Goal: Find contact information: Find contact information

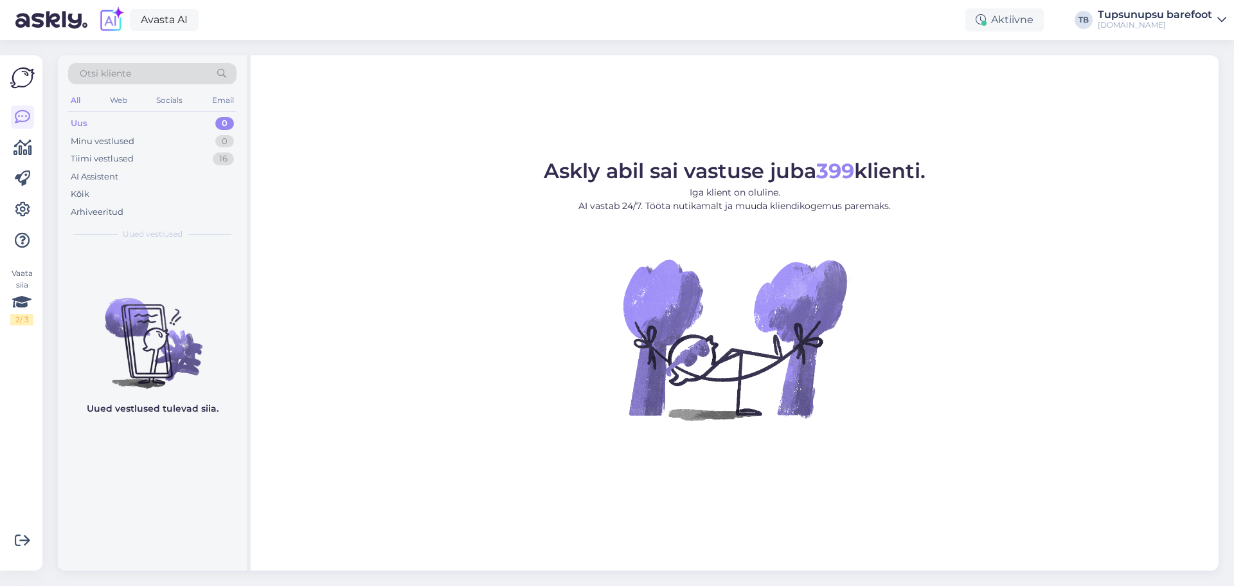
click at [108, 72] on span "Otsi kliente" at bounding box center [105, 73] width 51 height 13
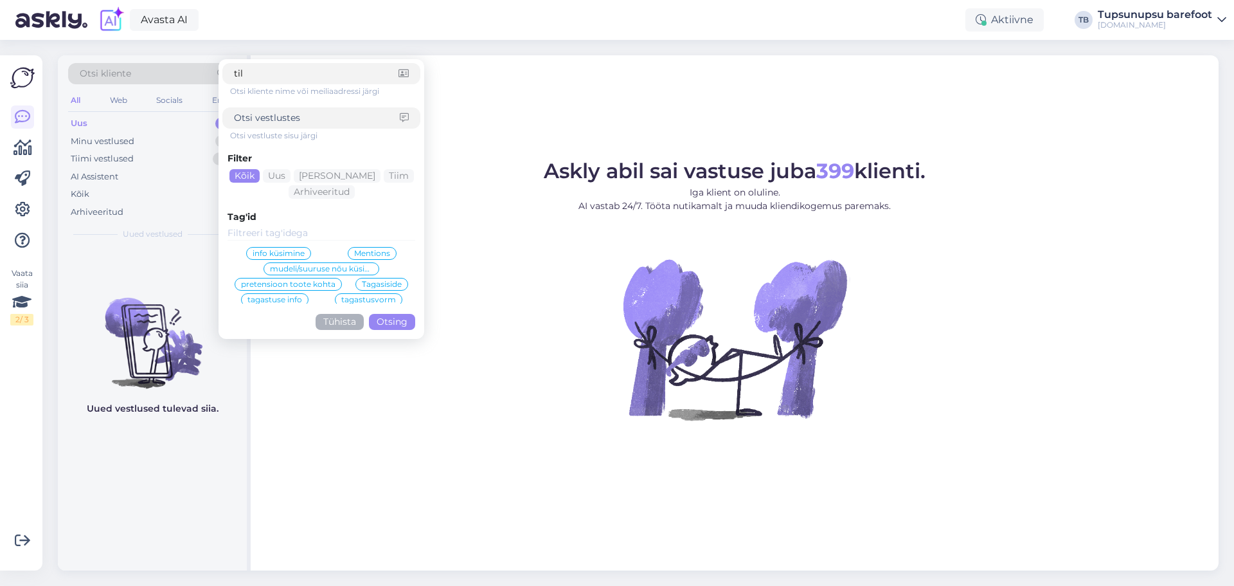
type input "[PERSON_NAME]"
click button "Otsing" at bounding box center [392, 322] width 46 height 16
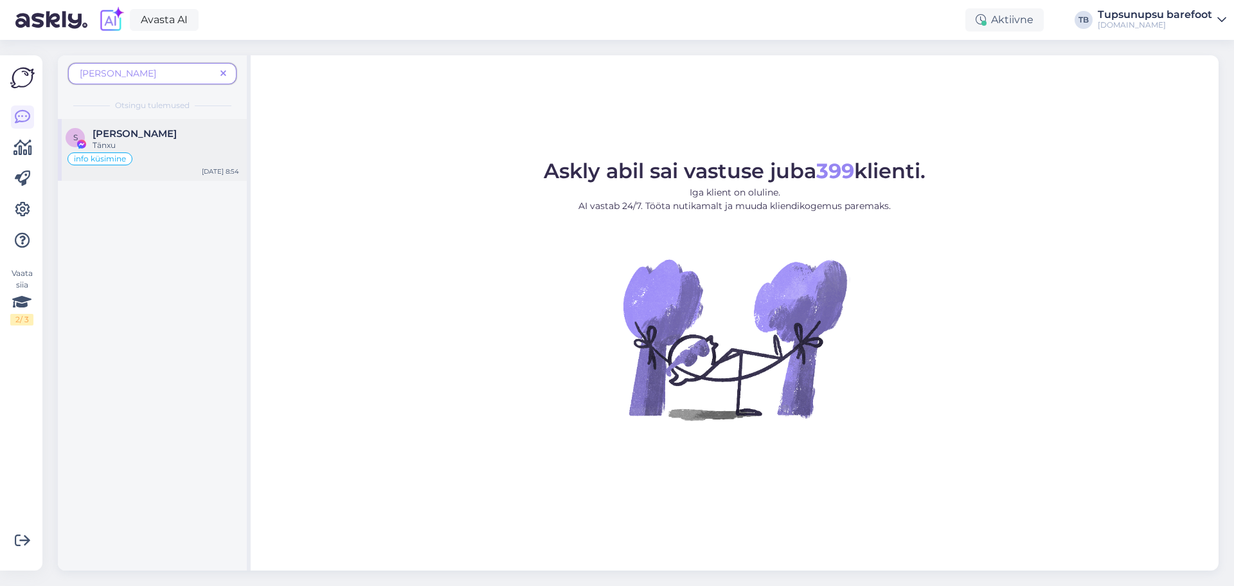
click at [157, 134] on div "[PERSON_NAME]" at bounding box center [166, 134] width 147 height 12
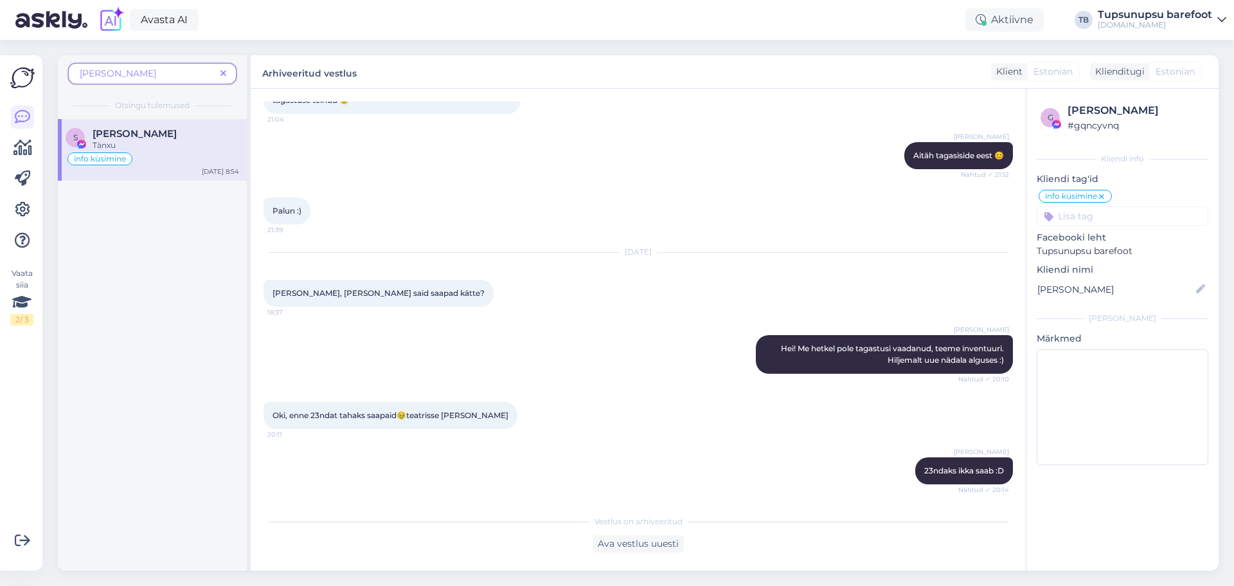
scroll to position [2425, 0]
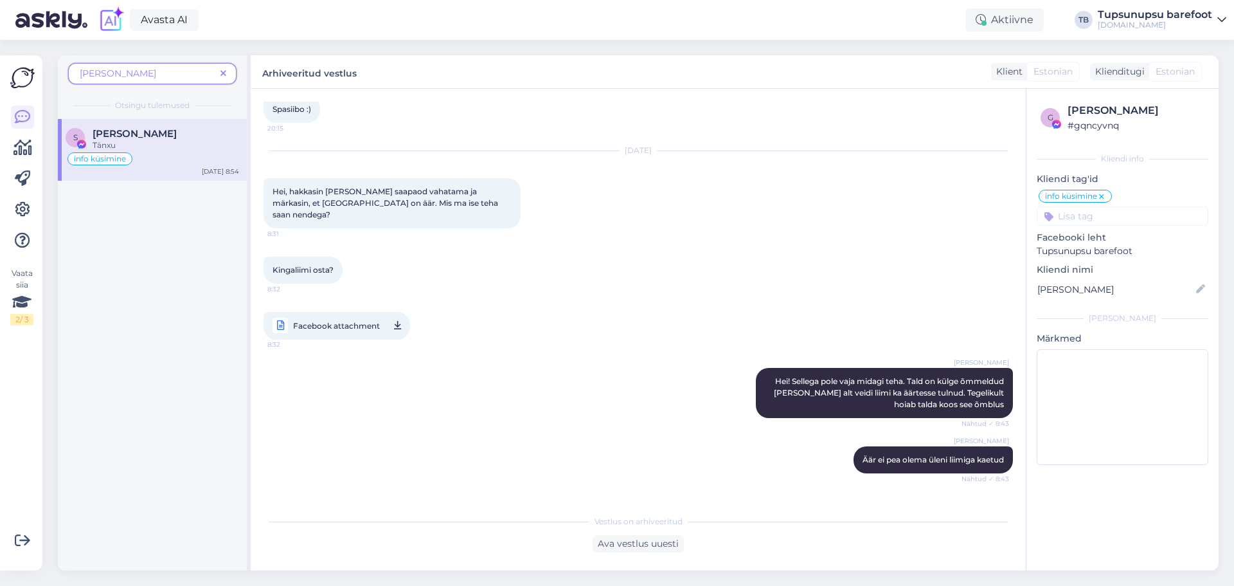
click at [312, 318] on span "Facebook attachment" at bounding box center [336, 326] width 87 height 16
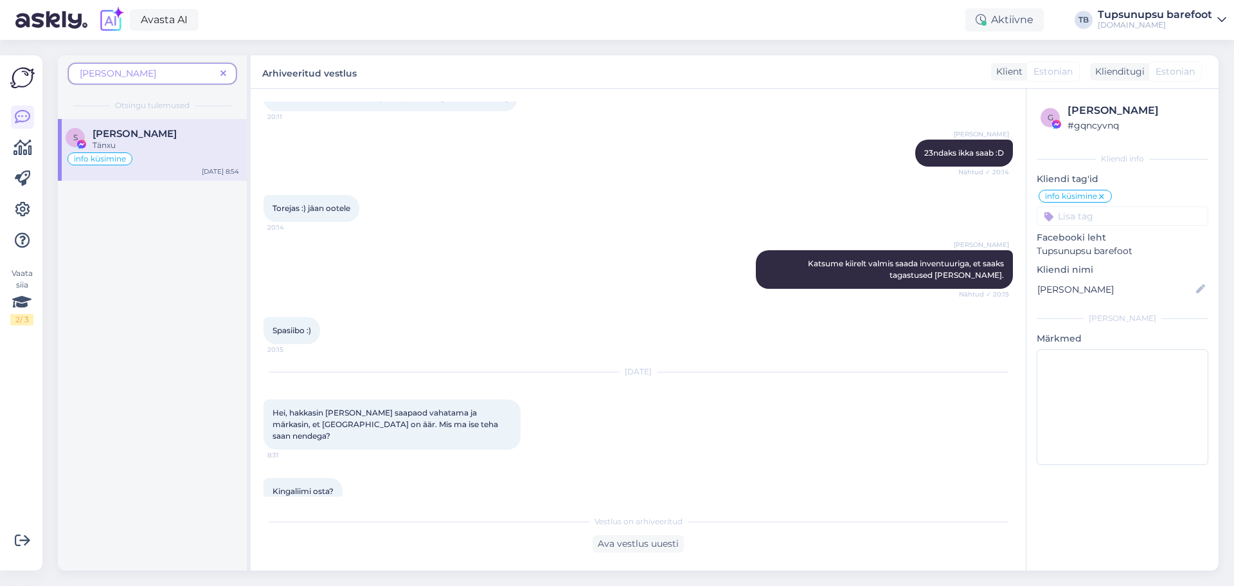
scroll to position [2203, 0]
click at [114, 63] on div "[PERSON_NAME]" at bounding box center [152, 73] width 168 height 21
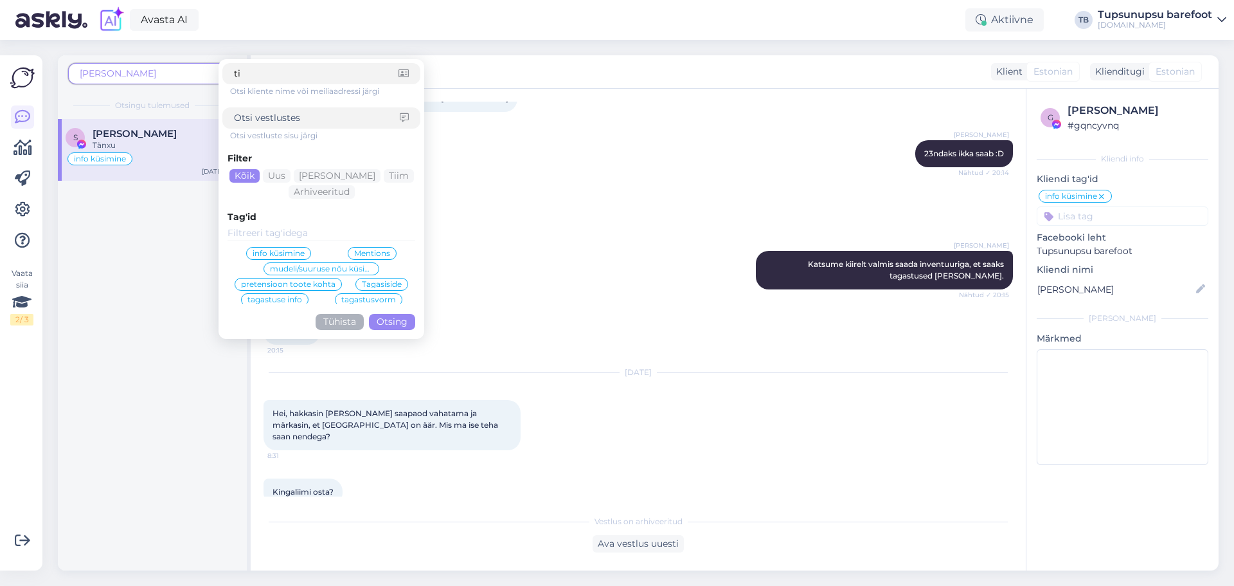
type input "t"
type input "sirle"
click button "Otsing" at bounding box center [392, 322] width 46 height 16
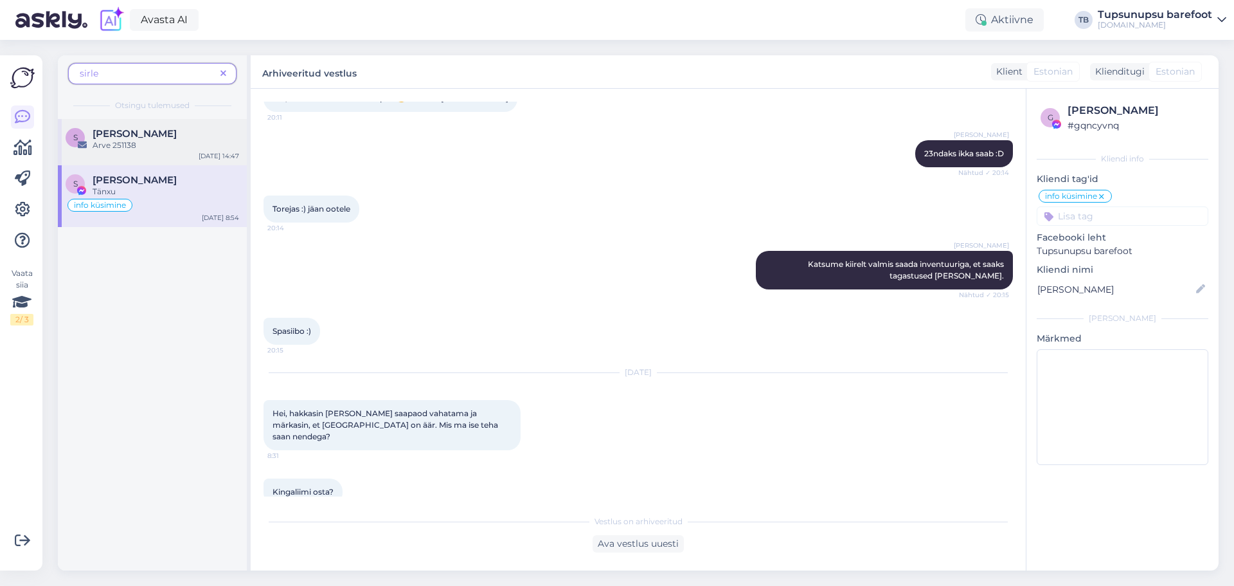
click at [172, 139] on div "[PERSON_NAME]" at bounding box center [166, 134] width 147 height 12
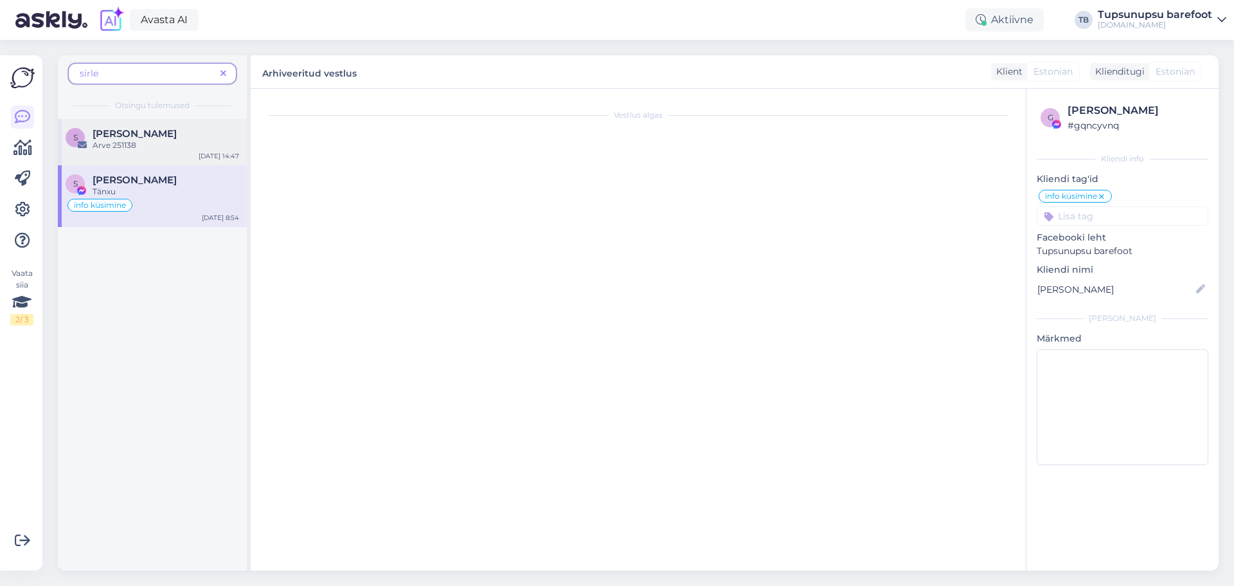
scroll to position [0, 0]
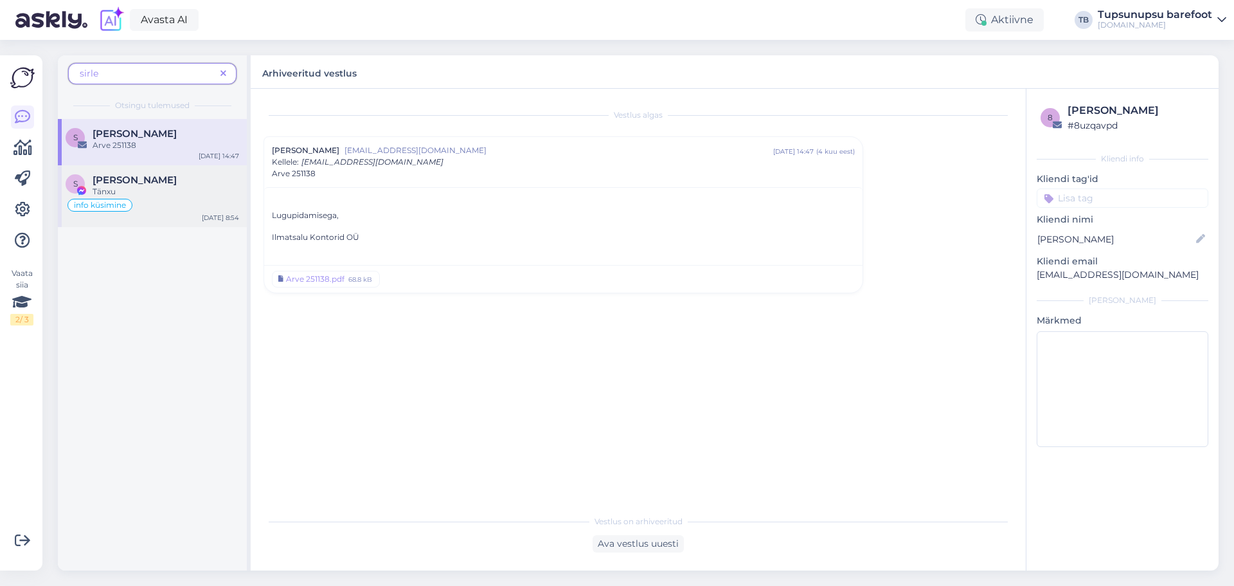
click at [102, 186] on div "Tänxu" at bounding box center [166, 192] width 147 height 12
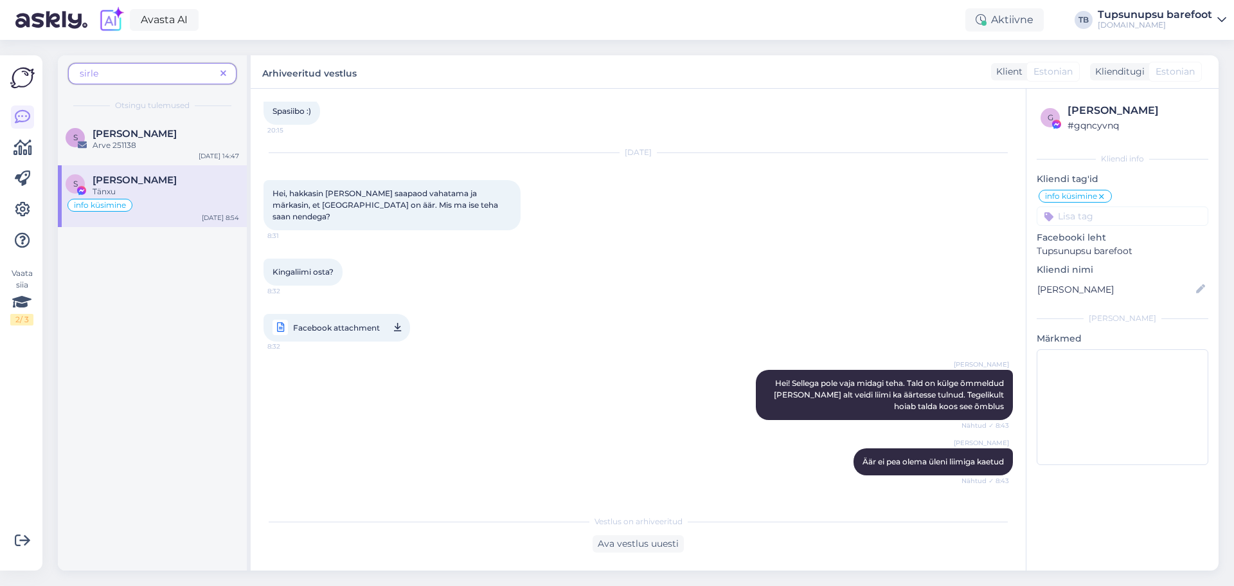
scroll to position [2425, 0]
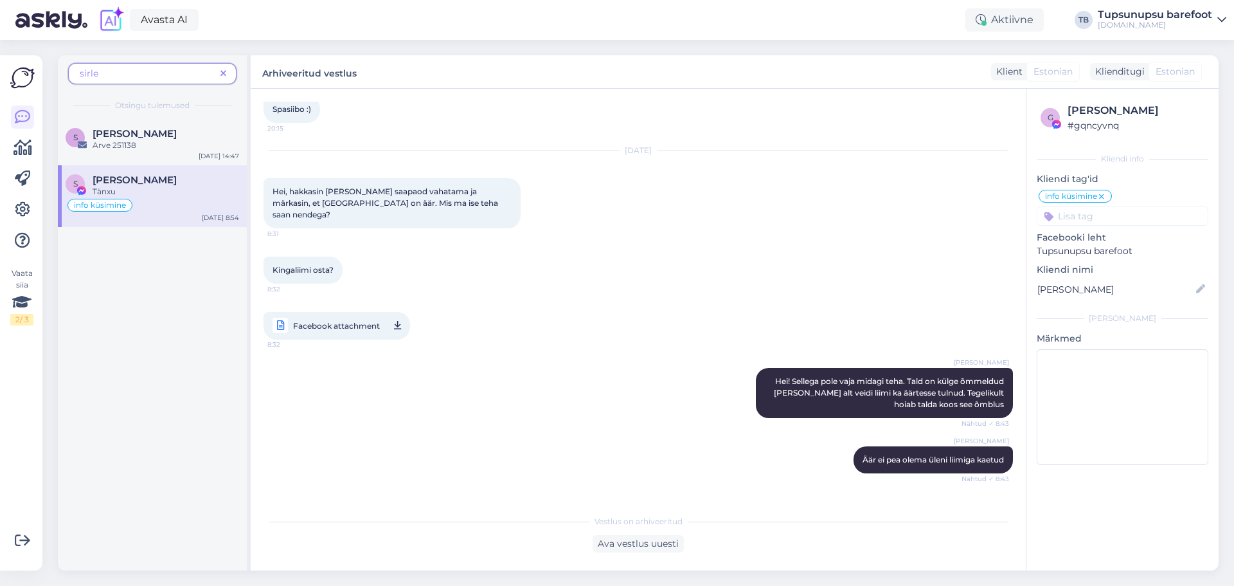
click at [226, 76] on span at bounding box center [223, 73] width 16 height 13
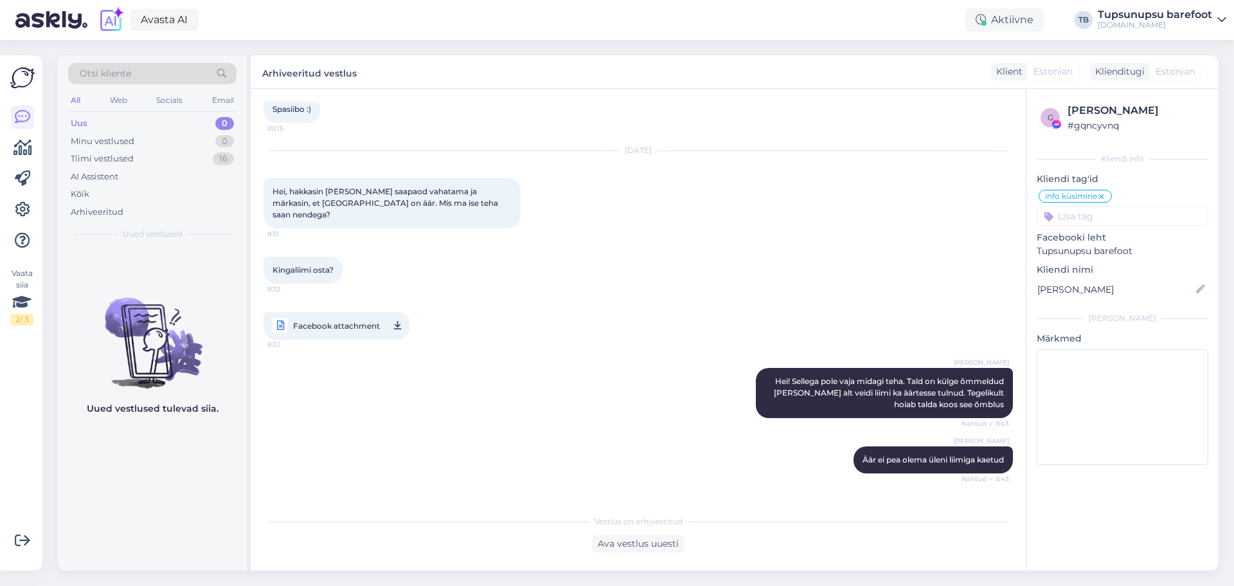
click at [230, 73] on icon at bounding box center [221, 73] width 19 height 9
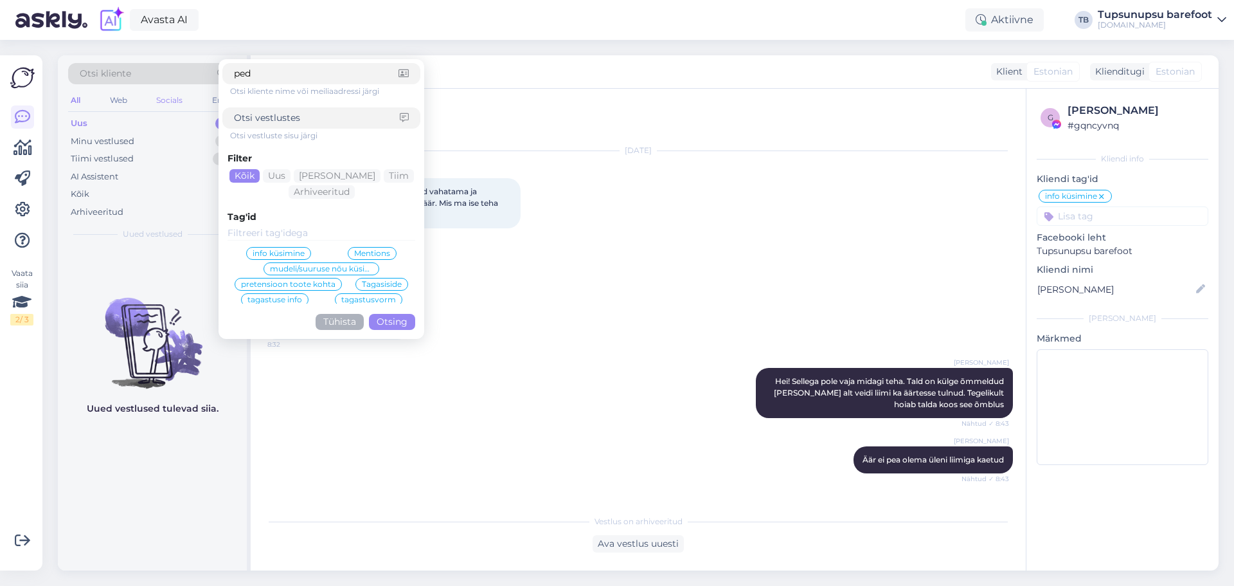
type input "ped"
click at [170, 106] on div "Socials" at bounding box center [169, 100] width 31 height 17
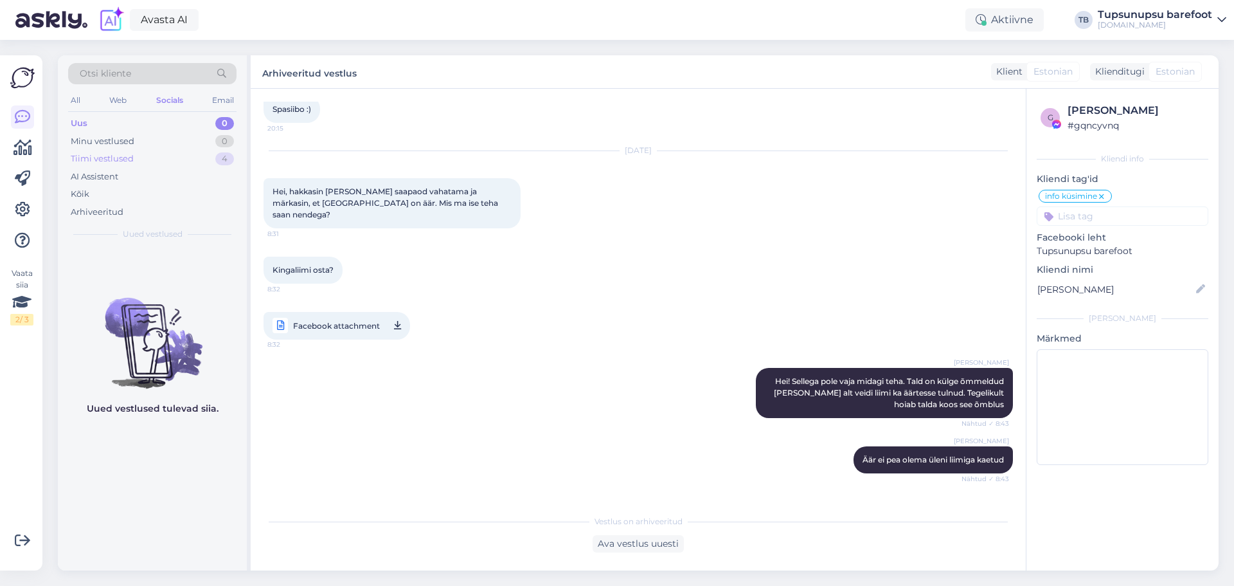
click at [123, 161] on div "Tiimi vestlused" at bounding box center [102, 158] width 63 height 13
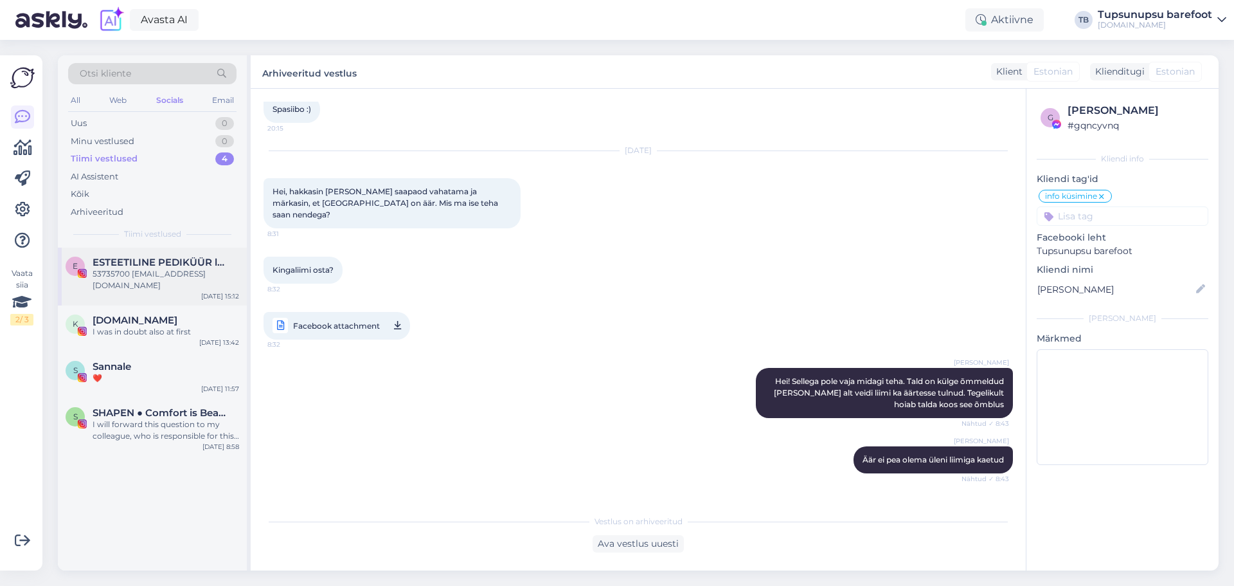
click at [163, 267] on span "ESTEETILINE PEDIKÜÜR l PROBLEEMSED JALAD" at bounding box center [160, 262] width 134 height 12
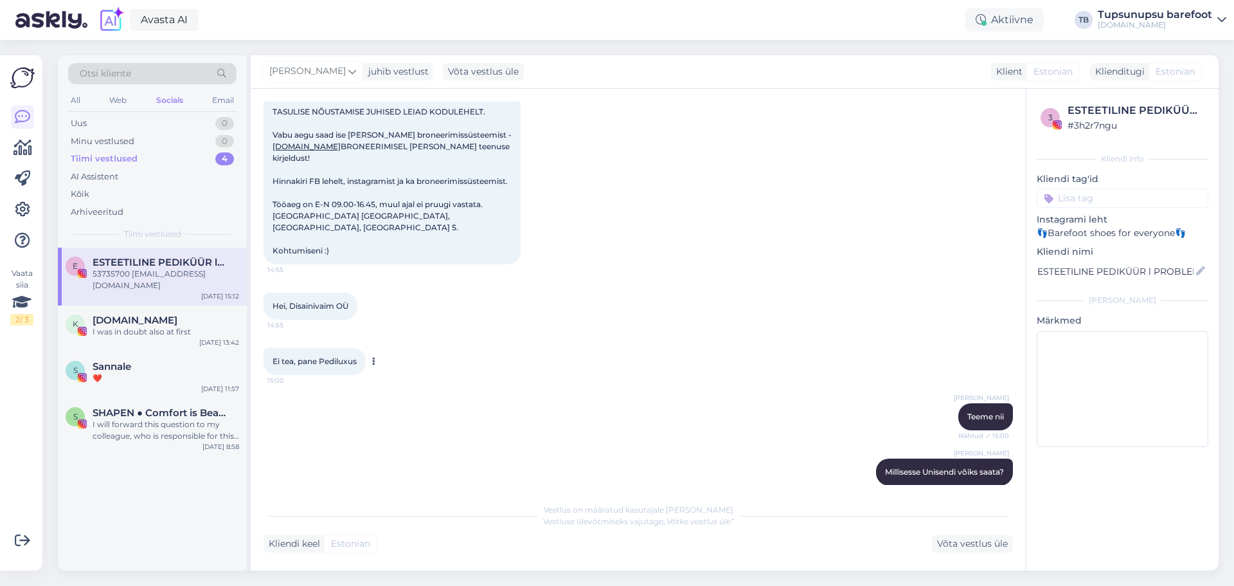
scroll to position [2091, 0]
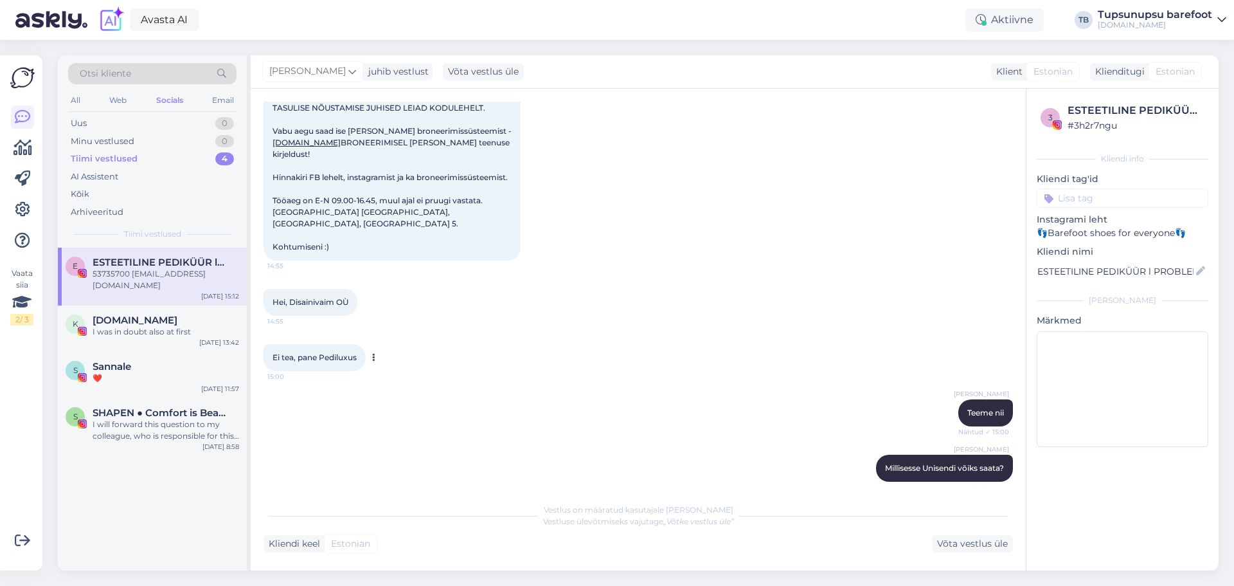
click at [344, 352] on span "Ei tea, pane Pediluxus" at bounding box center [315, 357] width 84 height 10
copy div "Pediluxus 15:00"
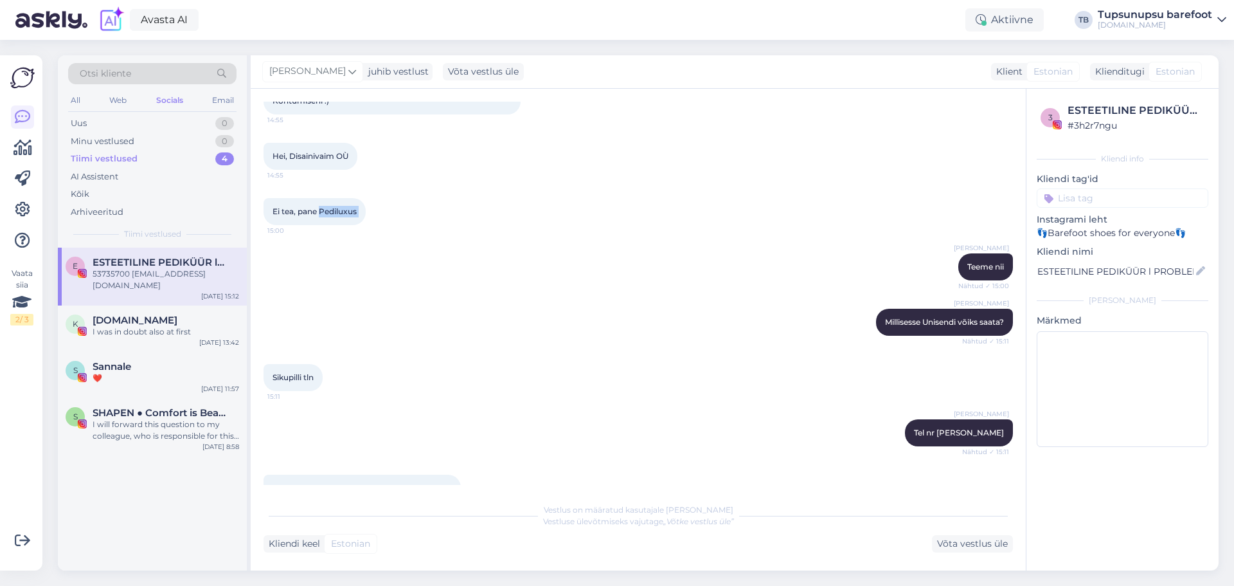
scroll to position [2245, 0]
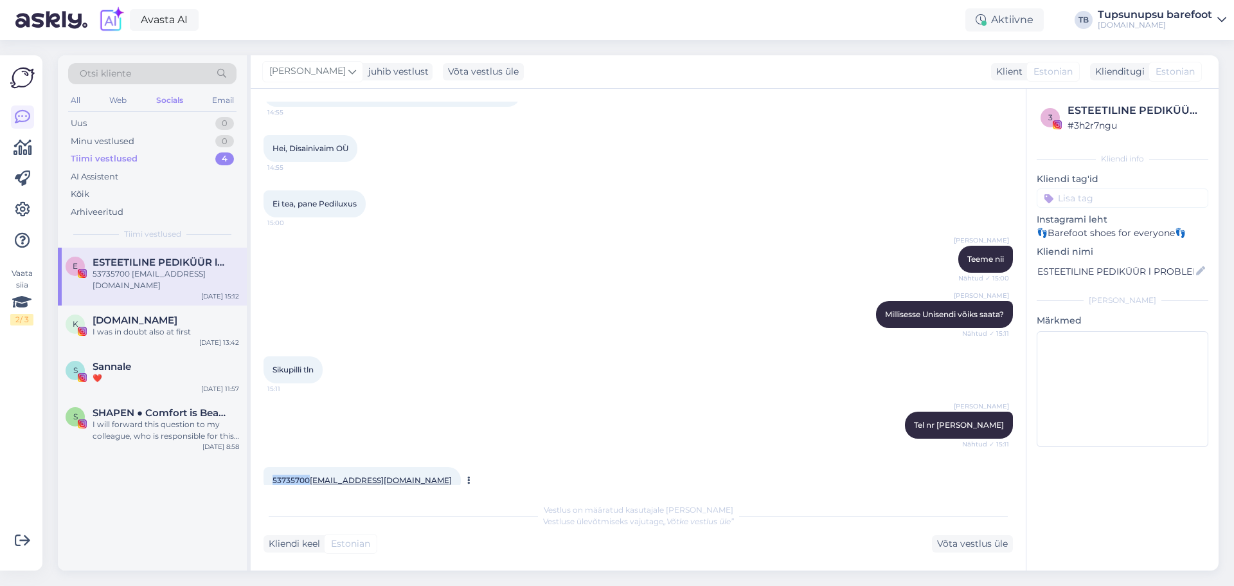
drag, startPoint x: 309, startPoint y: 459, endPoint x: 272, endPoint y: 449, distance: 38.7
click at [272, 467] on div "53735700 [EMAIL_ADDRESS][DOMAIN_NAME] 15:12" at bounding box center [362, 480] width 197 height 27
copy span "53735700"
drag, startPoint x: 390, startPoint y: 456, endPoint x: 318, endPoint y: 452, distance: 72.1
click at [316, 467] on div "53735700 [EMAIL_ADDRESS][DOMAIN_NAME] 15:12" at bounding box center [362, 480] width 197 height 27
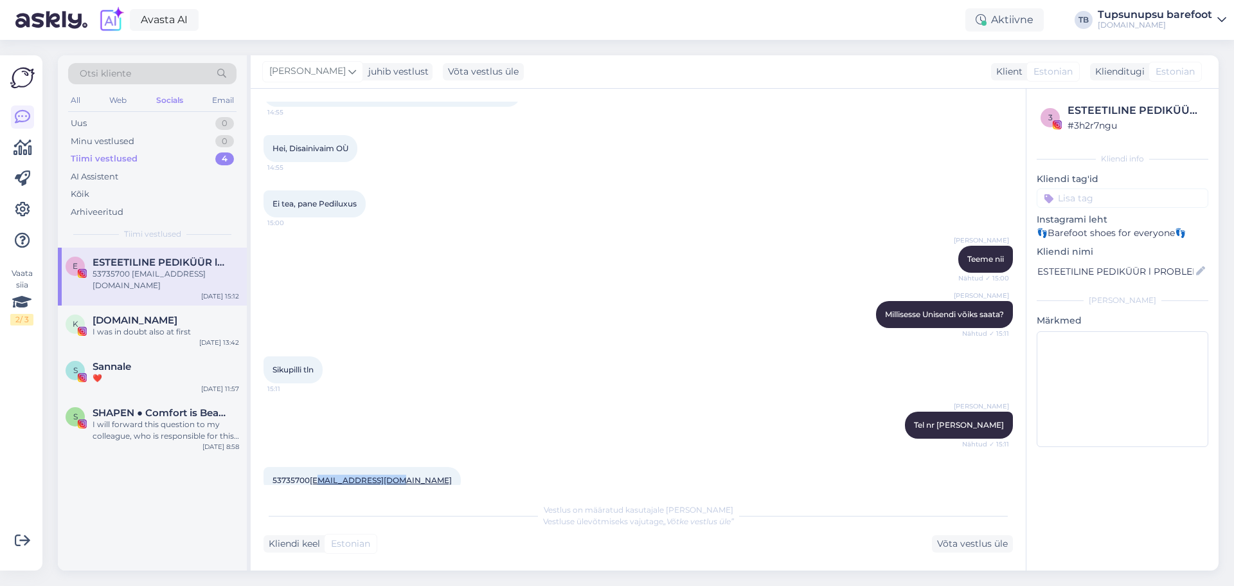
click at [330, 480] on div "53735700 [EMAIL_ADDRESS][DOMAIN_NAME] 15:12" at bounding box center [638, 480] width 749 height 55
drag, startPoint x: 309, startPoint y: 454, endPoint x: 386, endPoint y: 474, distance: 79.7
click at [386, 474] on div "53735700 [EMAIL_ADDRESS][DOMAIN_NAME] 15:12" at bounding box center [638, 480] width 749 height 55
copy span "[EMAIL_ADDRESS][DOMAIN_NAME]"
